Goal: Information Seeking & Learning: Learn about a topic

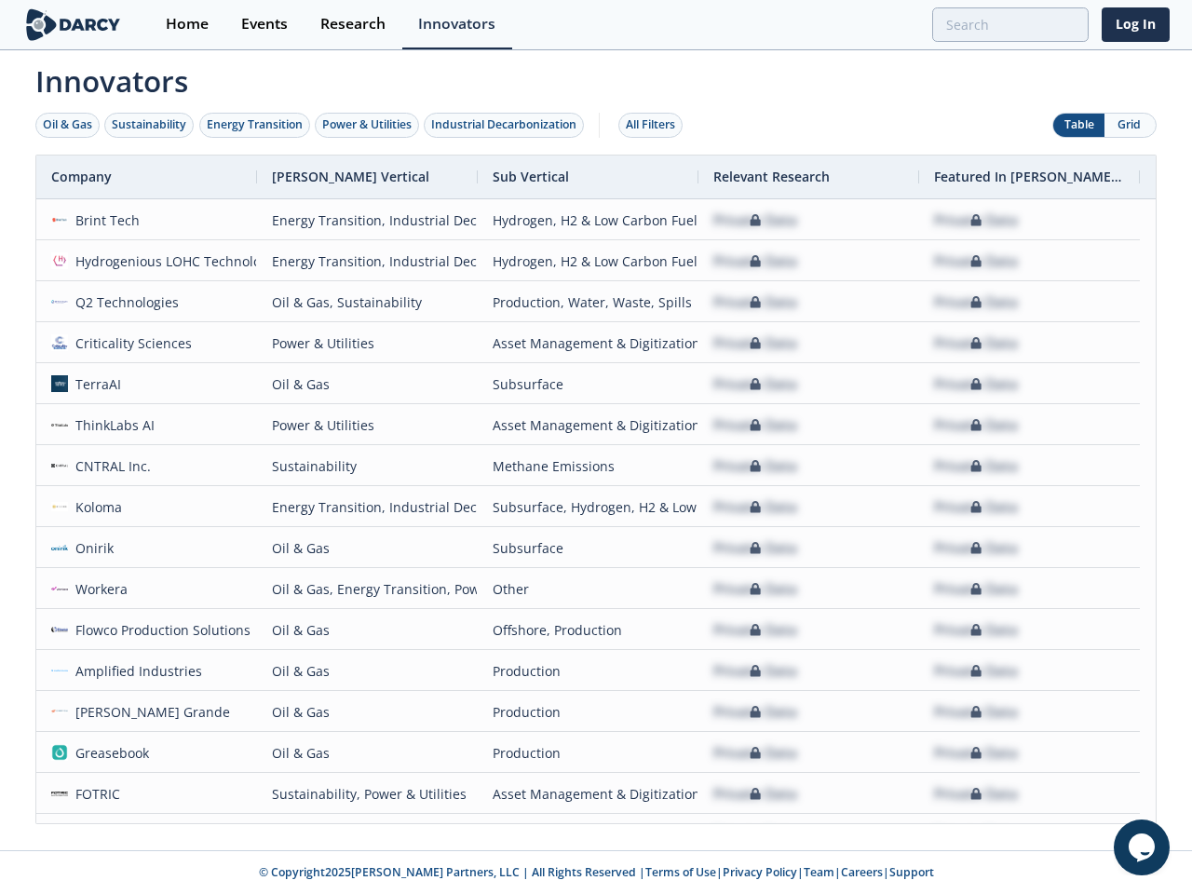
click at [68, 125] on div "Oil & Gas" at bounding box center [67, 124] width 49 height 17
click at [150, 125] on div "Sustainability" at bounding box center [149, 124] width 75 height 17
click at [255, 125] on div "Energy Transition" at bounding box center [255, 124] width 96 height 17
click at [369, 125] on div "Power & Utilities" at bounding box center [366, 124] width 89 height 17
click at [508, 125] on div "Industrial Decarbonization" at bounding box center [503, 124] width 145 height 17
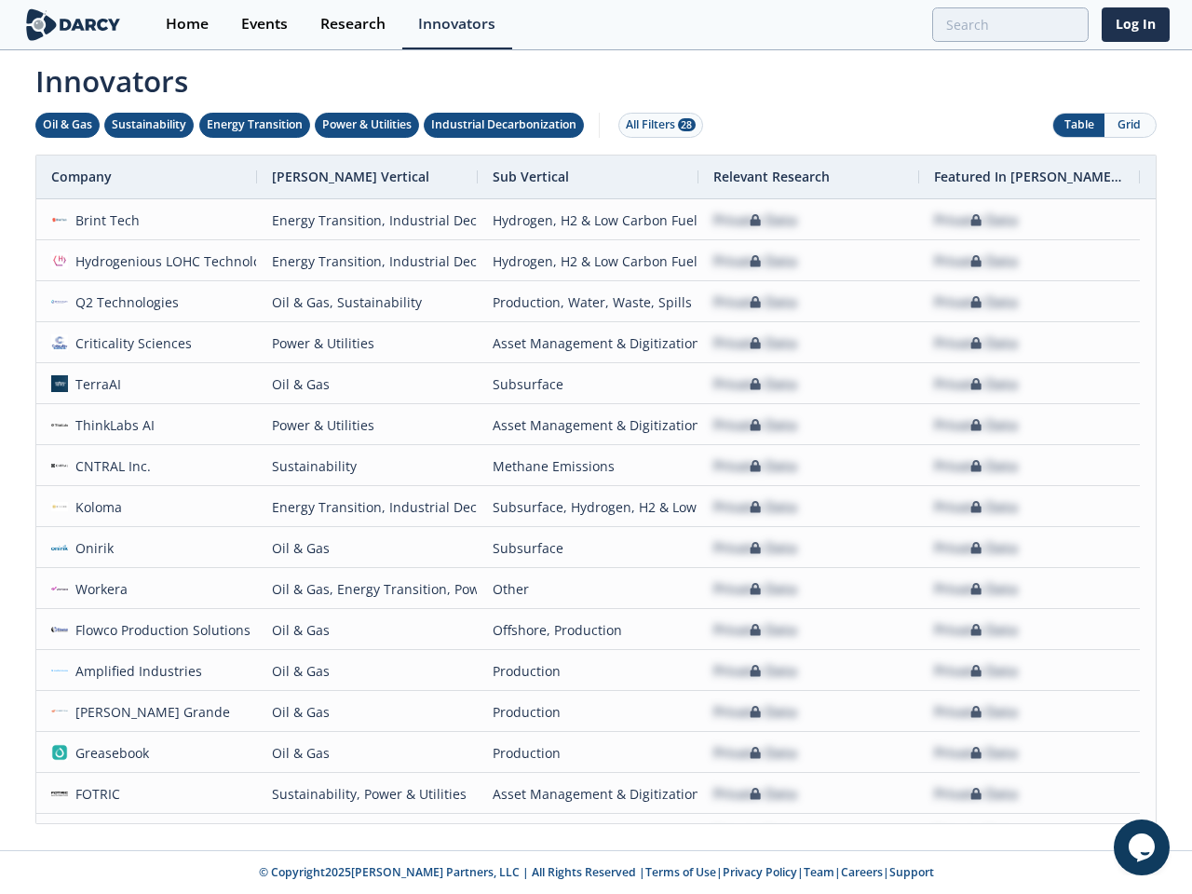
click at [656, 125] on div "All Filters 28" at bounding box center [661, 124] width 70 height 17
